Goal: Information Seeking & Learning: Learn about a topic

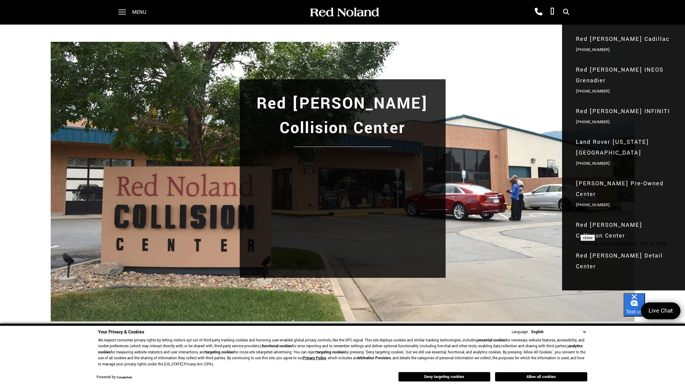
click at [540, 10] on icon at bounding box center [539, 12] width 8 height 8
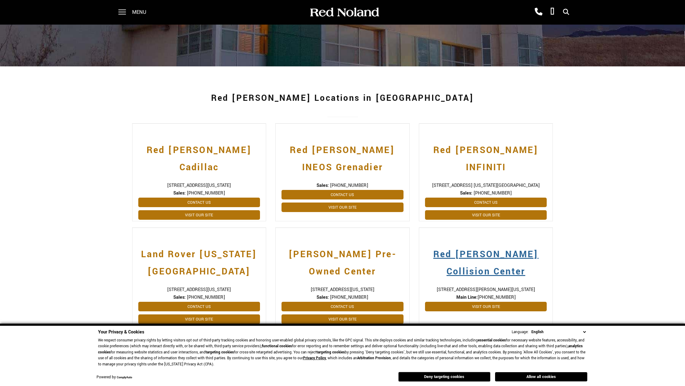
scroll to position [150, 0]
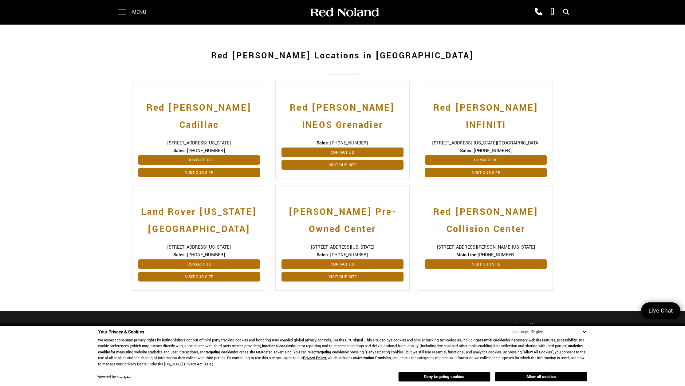
click at [501, 270] on div "Visit Our Site" at bounding box center [486, 265] width 122 height 13
click at [502, 268] on link "Visit Our Site" at bounding box center [486, 264] width 122 height 10
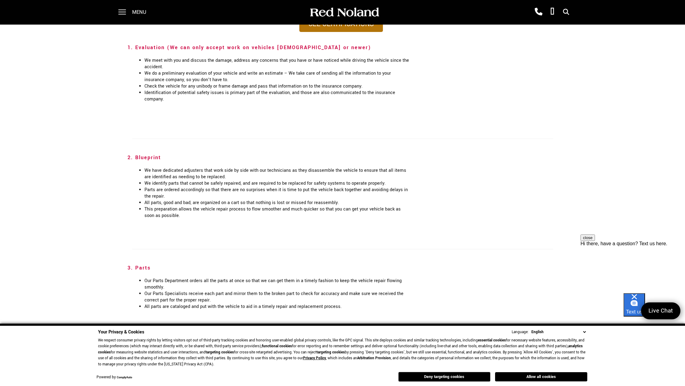
scroll to position [540, 0]
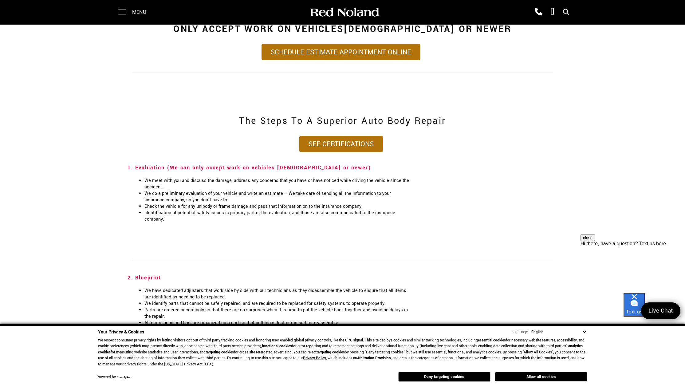
click at [512, 375] on button "Allow all cookies" at bounding box center [541, 376] width 92 height 9
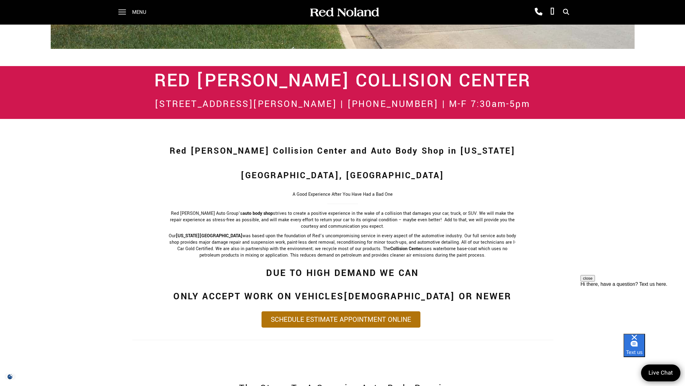
scroll to position [407, 0]
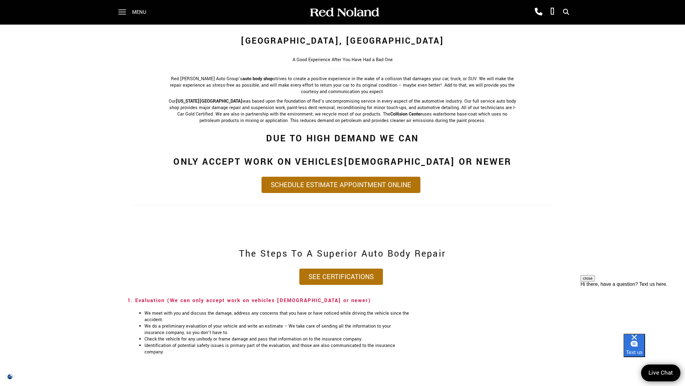
click at [509, 172] on div "Red [PERSON_NAME] Auto Group’s auto body shop strives to create a positive expe…" at bounding box center [342, 137] width 358 height 123
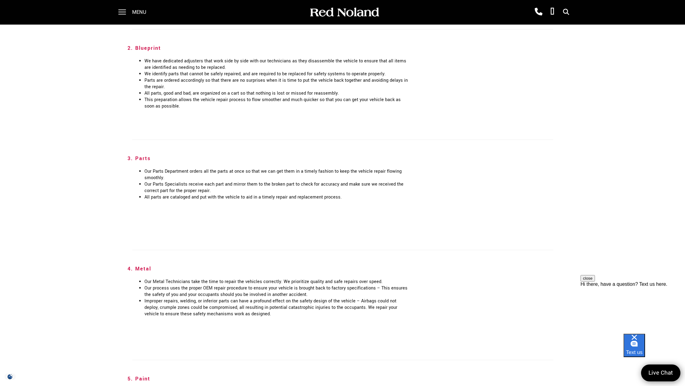
scroll to position [765, 0]
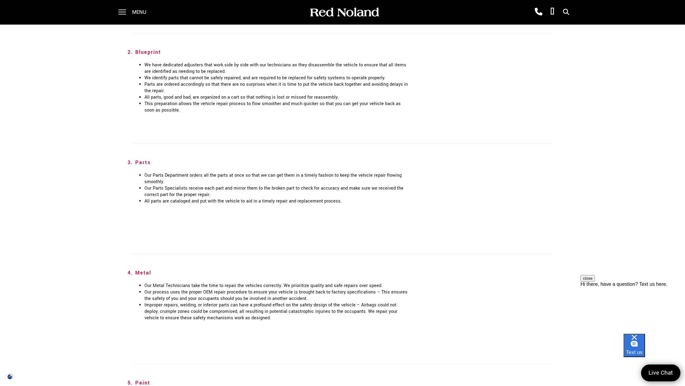
click at [601, 201] on div "The Steps To A Superior Auto Body Repair See Certifications 1. Evaluation (We c…" at bounding box center [342, 286] width 685 height 838
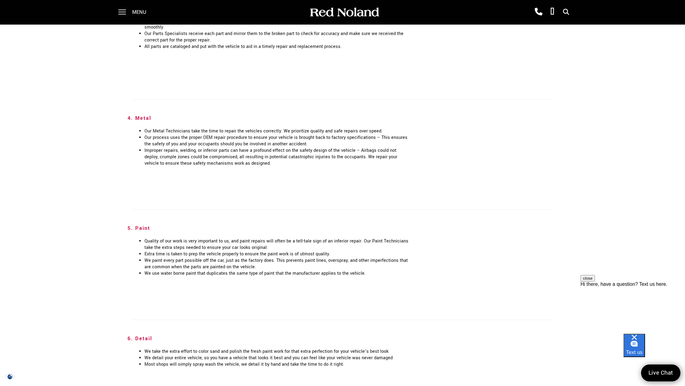
scroll to position [1239, 0]
